Goal: Communication & Community: Participate in discussion

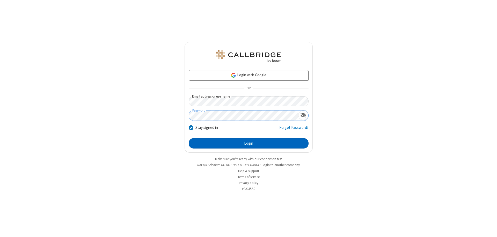
click at [248, 143] on button "Login" at bounding box center [249, 143] width 120 height 10
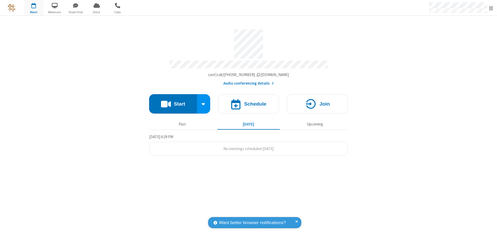
click at [173, 101] on button "Start" at bounding box center [173, 103] width 48 height 19
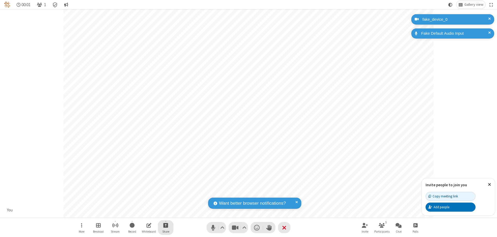
click at [166, 225] on span "Start sharing" at bounding box center [165, 225] width 5 height 6
click at [145, 213] on span "Share my screen" at bounding box center [145, 213] width 6 height 4
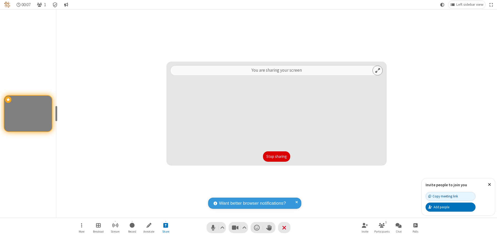
click at [276, 157] on button "Stop sharing" at bounding box center [276, 156] width 27 height 10
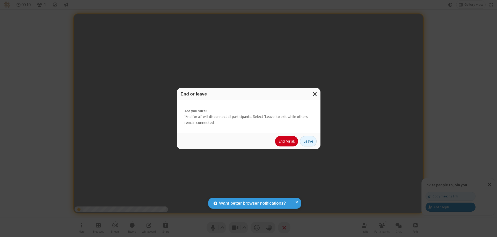
click at [287, 141] on button "End for all" at bounding box center [286, 141] width 23 height 10
